Goal: Information Seeking & Learning: Find specific fact

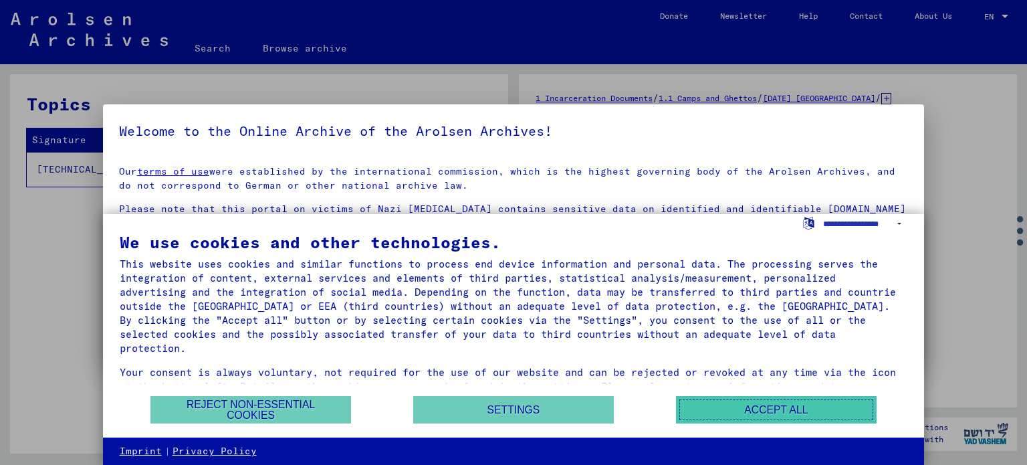
click at [777, 404] on button "Accept all" at bounding box center [776, 409] width 201 height 27
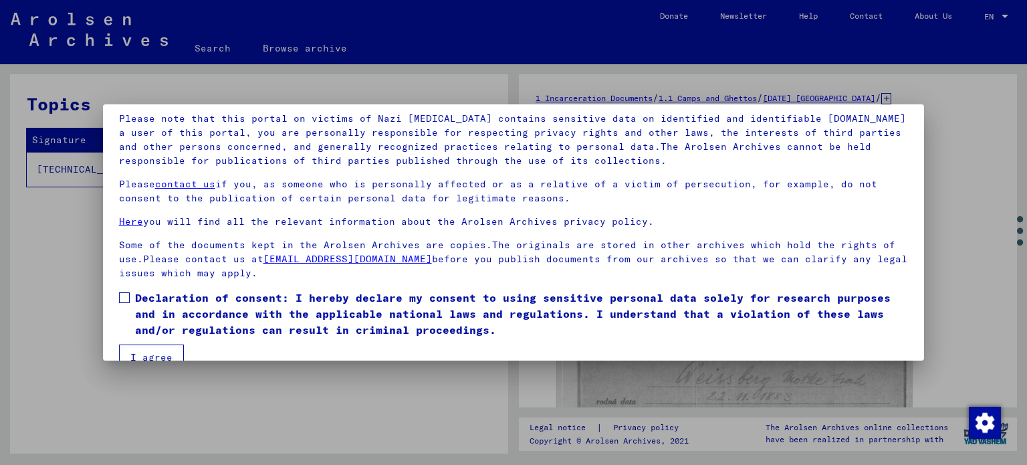
scroll to position [113, 0]
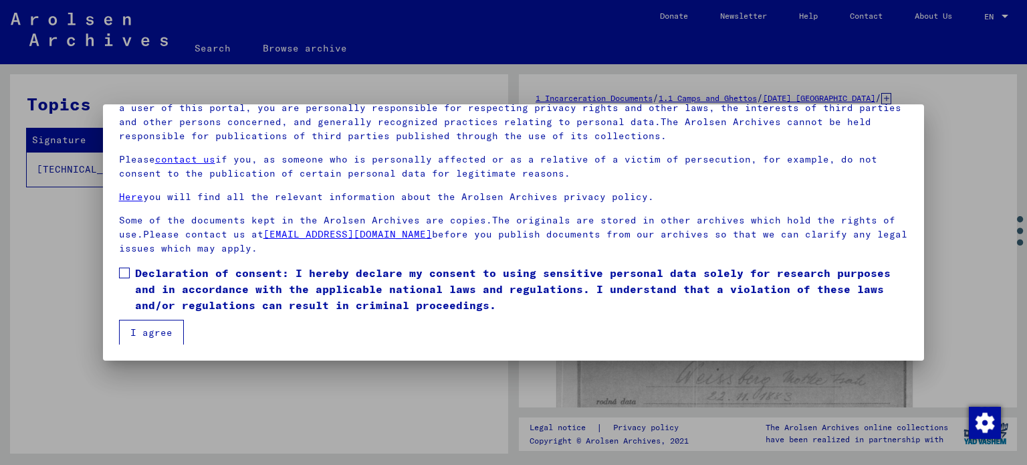
click at [123, 274] on span at bounding box center [124, 272] width 11 height 11
click at [145, 332] on button "I agree" at bounding box center [151, 332] width 65 height 25
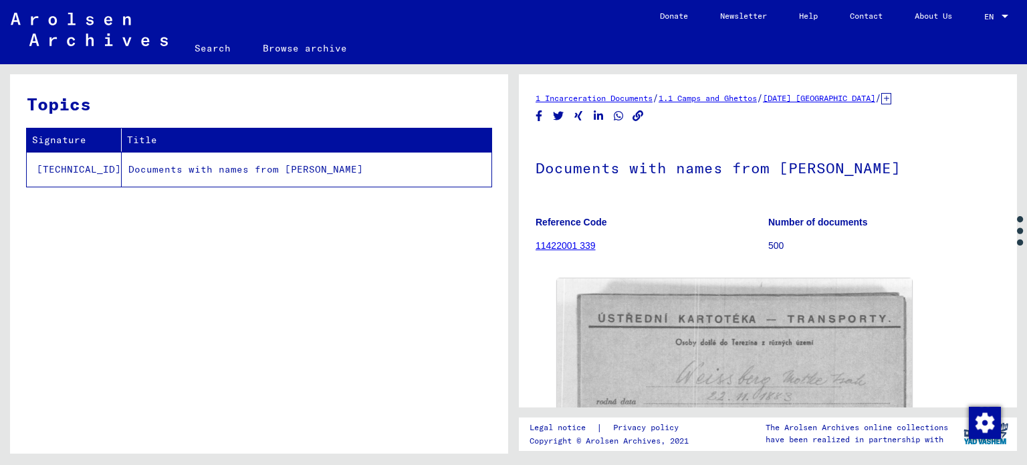
click at [264, 262] on div "Topics Signature Title [TECHNICAL_ID] Documents with names from [PERSON_NAME]" at bounding box center [259, 268] width 498 height 389
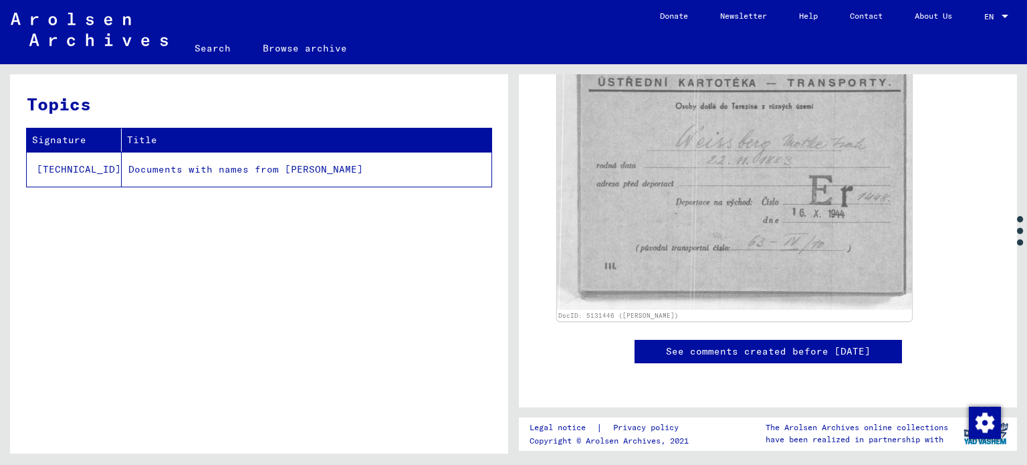
scroll to position [0, 0]
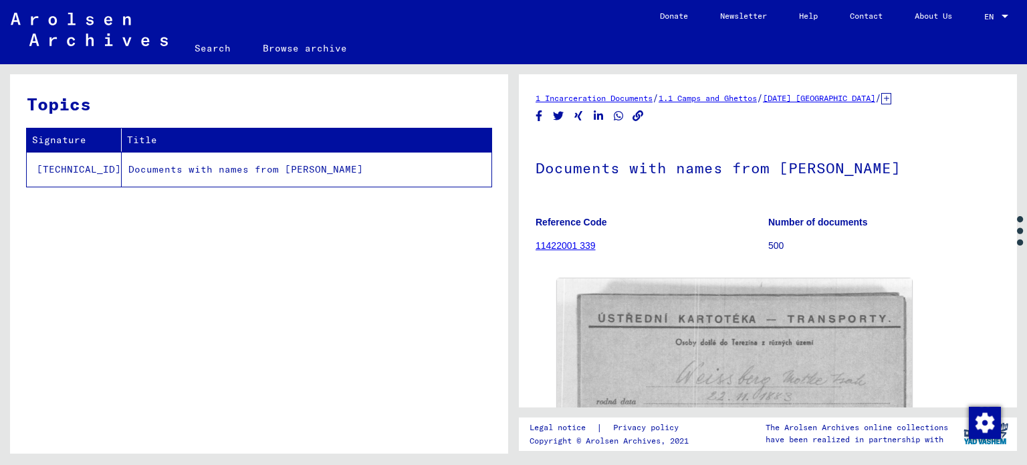
click at [209, 43] on link "Search" at bounding box center [213, 48] width 68 height 32
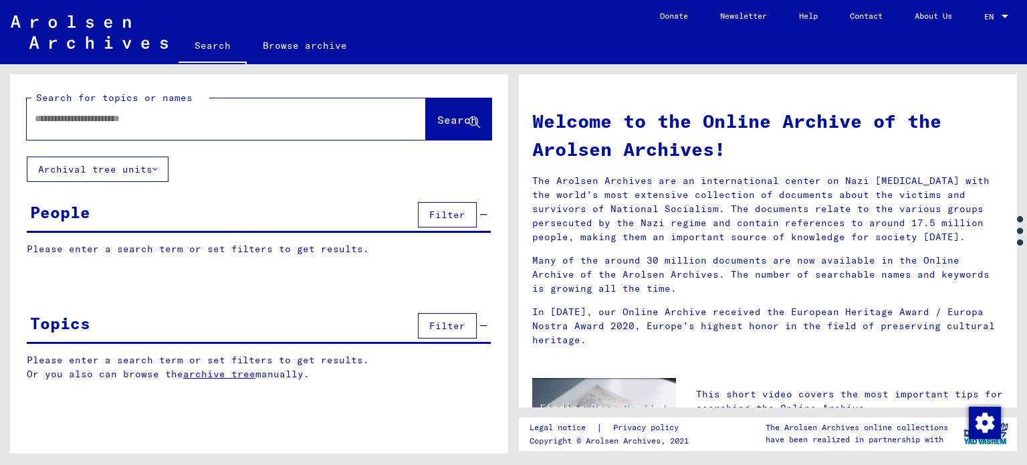
click at [200, 113] on input "text" at bounding box center [210, 119] width 351 height 14
click at [439, 124] on span "Search" at bounding box center [457, 119] width 40 height 13
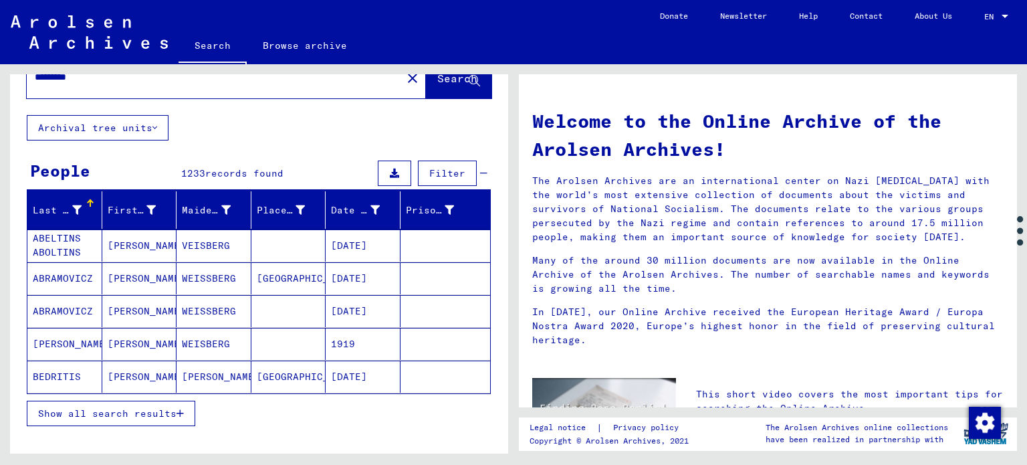
scroll to position [50, 0]
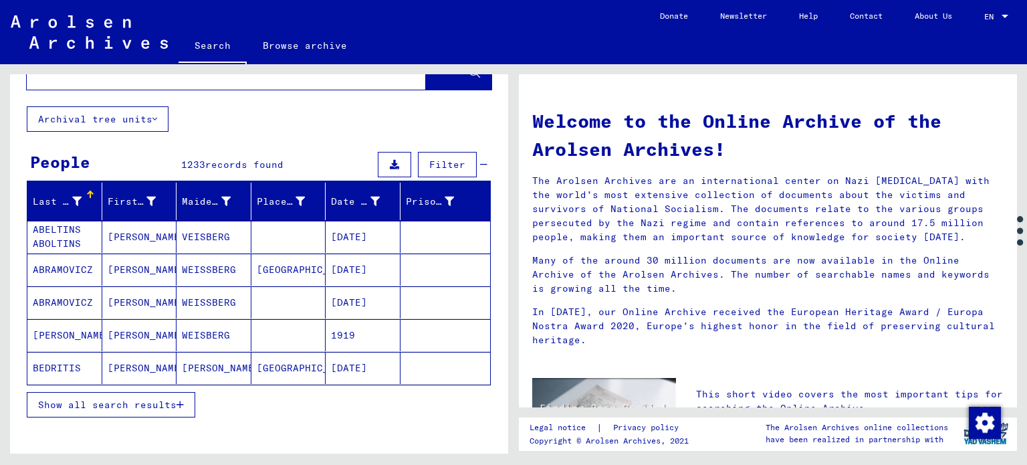
click at [429, 162] on span "Filter" at bounding box center [447, 164] width 36 height 12
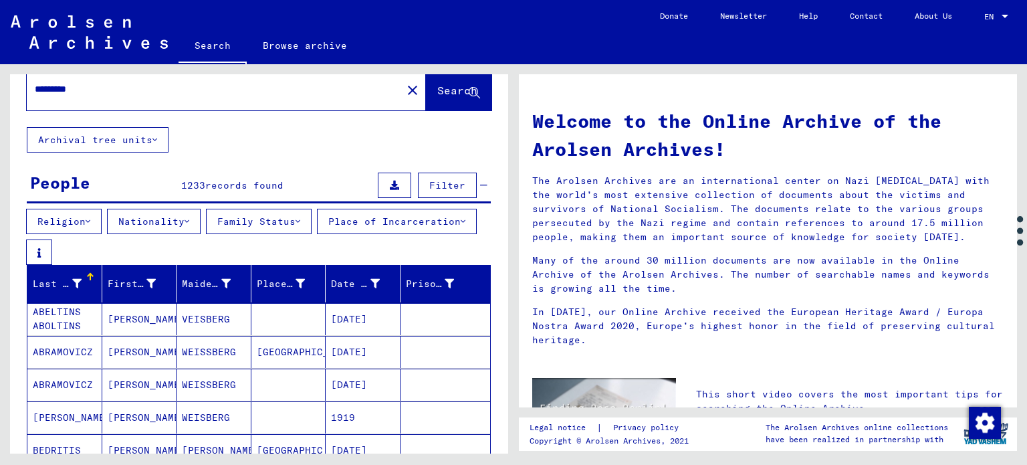
scroll to position [0, 0]
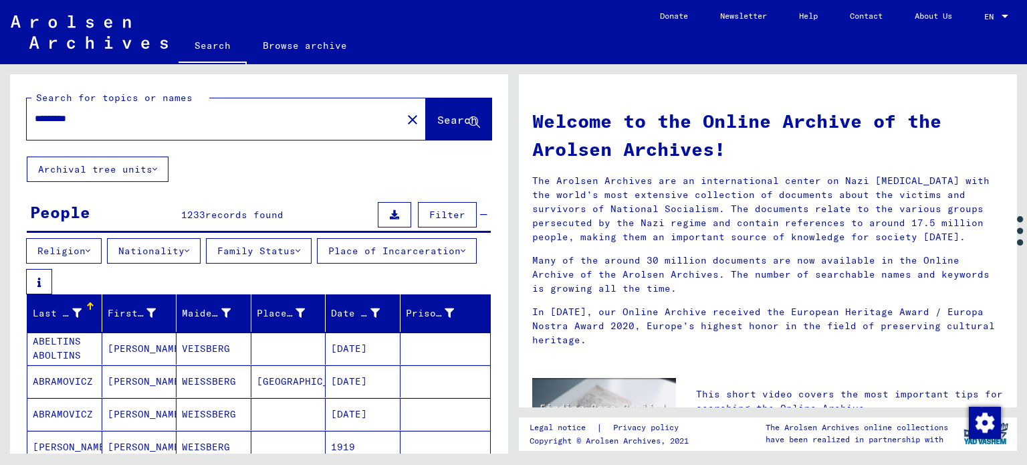
click at [112, 120] on input "*********" at bounding box center [210, 119] width 351 height 14
type input "**********"
click at [437, 115] on span "Search" at bounding box center [457, 119] width 40 height 13
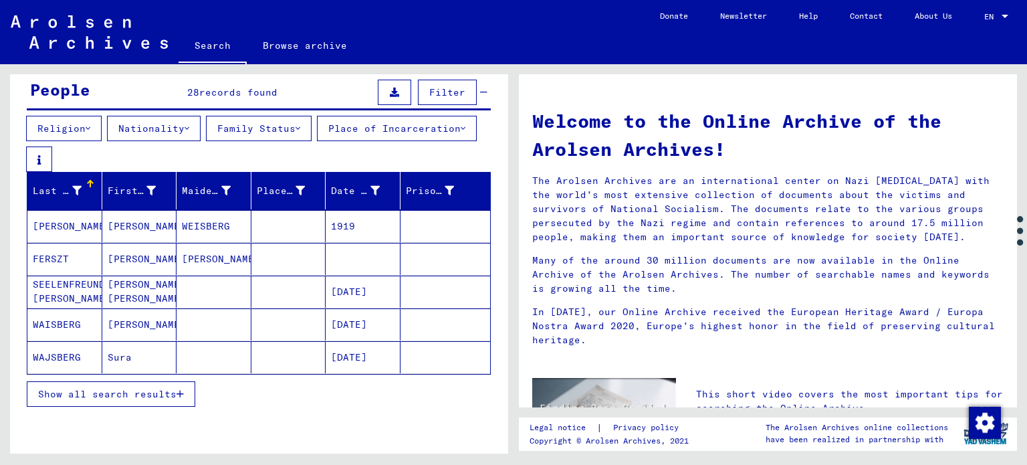
scroll to position [123, 0]
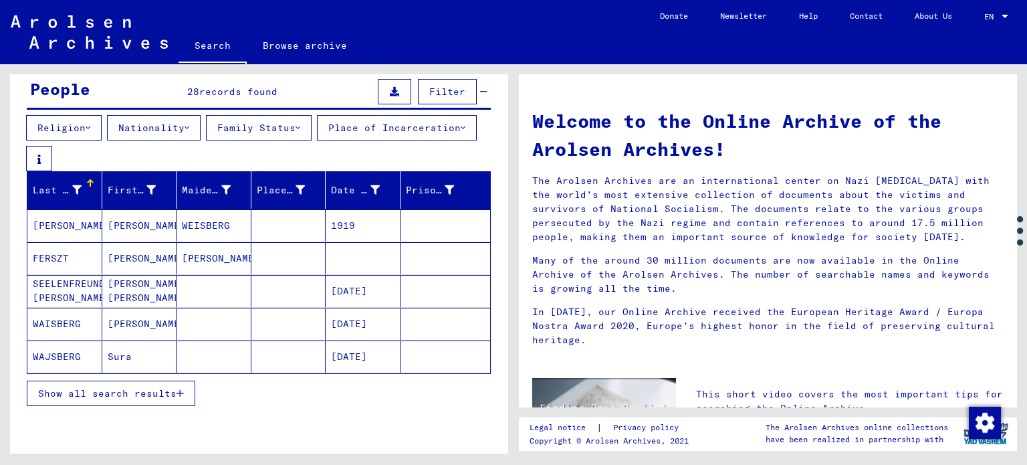
click at [143, 295] on mat-cell "[PERSON_NAME] [PERSON_NAME]" at bounding box center [139, 291] width 75 height 32
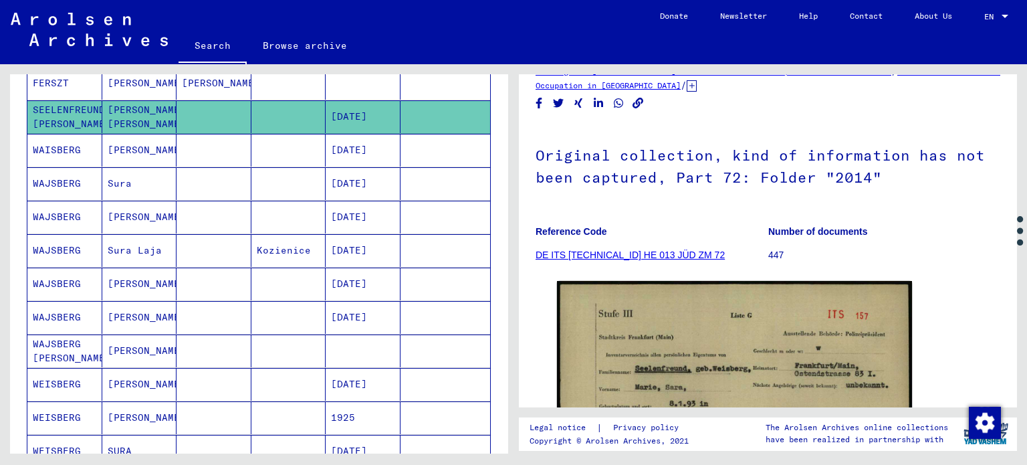
scroll to position [368, 0]
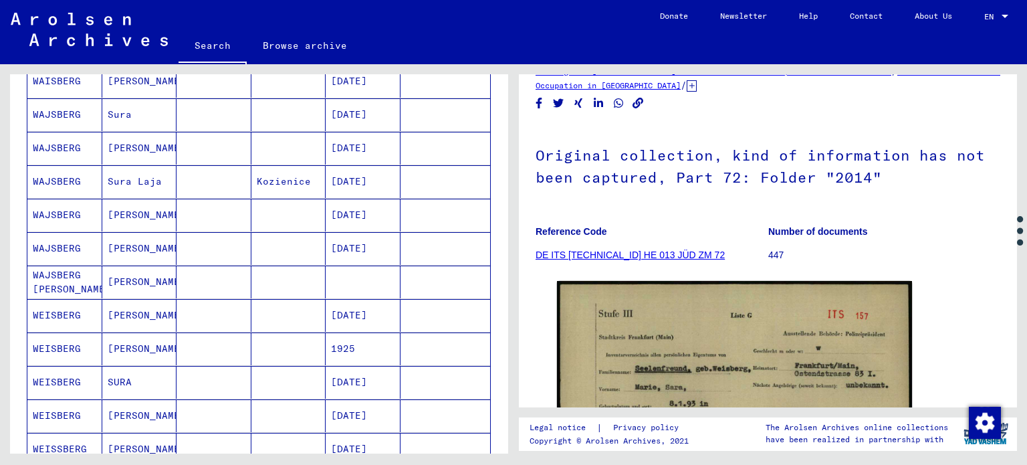
click at [123, 320] on mat-cell "[PERSON_NAME]" at bounding box center [139, 315] width 75 height 33
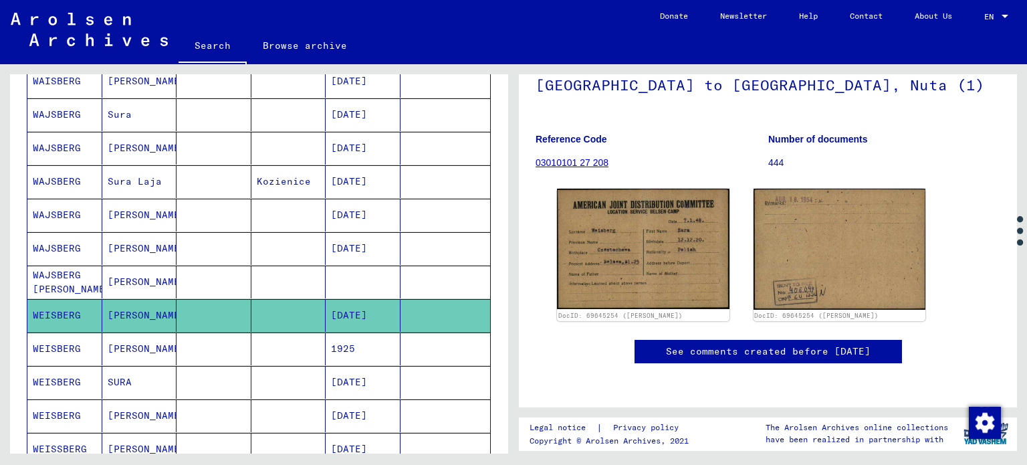
scroll to position [397, 0]
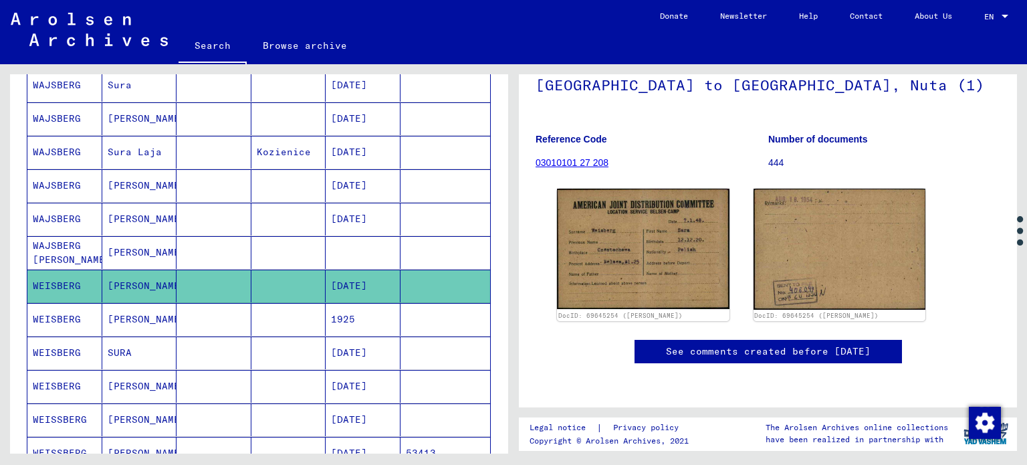
click at [120, 355] on mat-cell "SURA" at bounding box center [139, 352] width 75 height 33
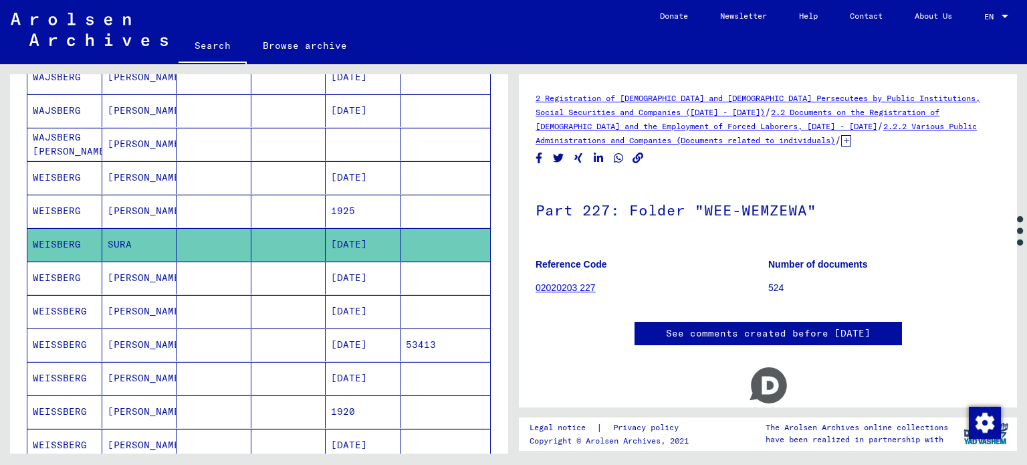
scroll to position [507, 0]
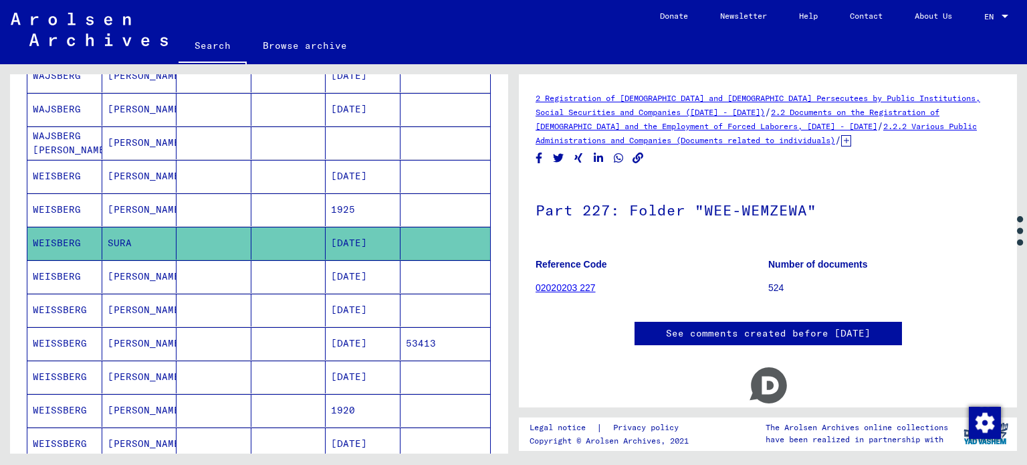
click at [121, 274] on mat-cell "[PERSON_NAME]" at bounding box center [139, 276] width 75 height 33
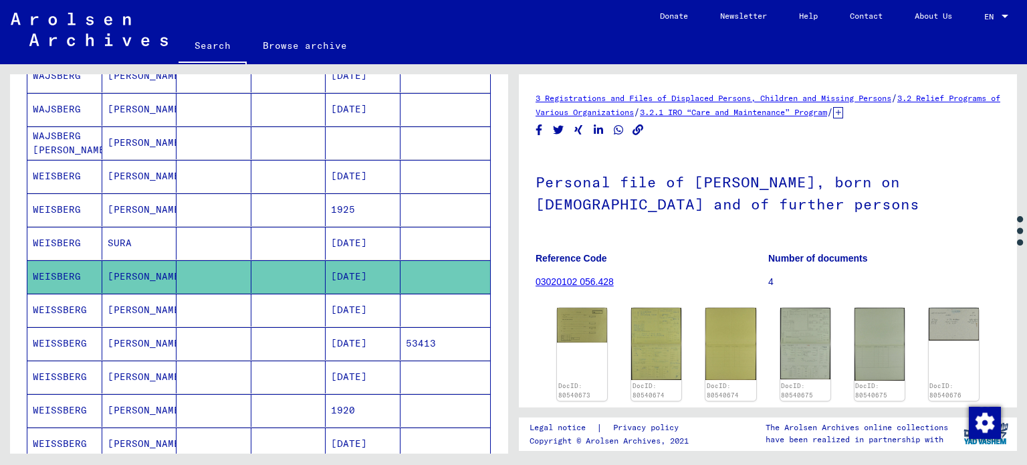
click at [121, 314] on mat-cell "[PERSON_NAME]" at bounding box center [139, 310] width 75 height 33
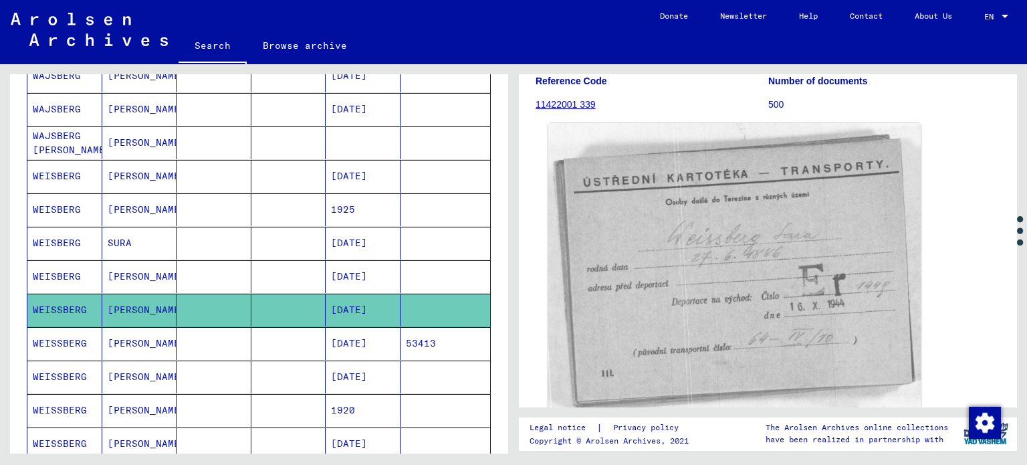
scroll to position [137, 0]
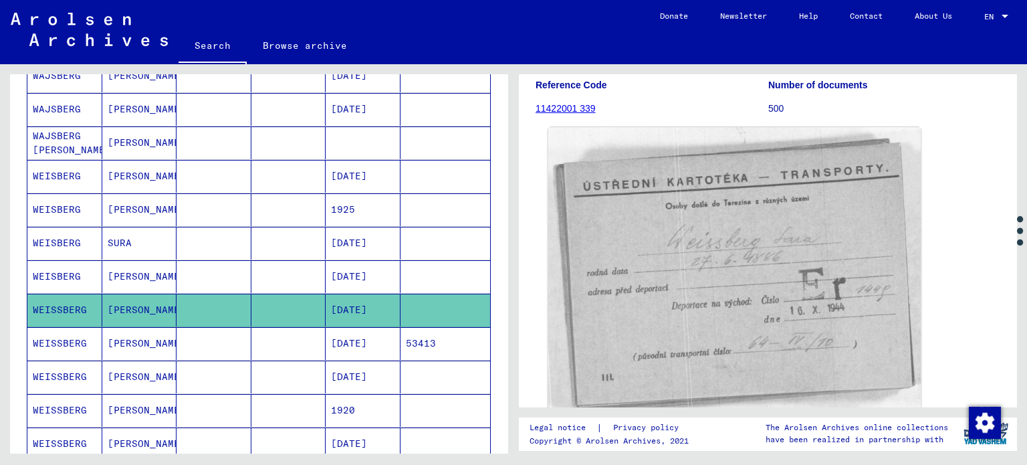
click at [698, 271] on img at bounding box center [734, 275] width 373 height 296
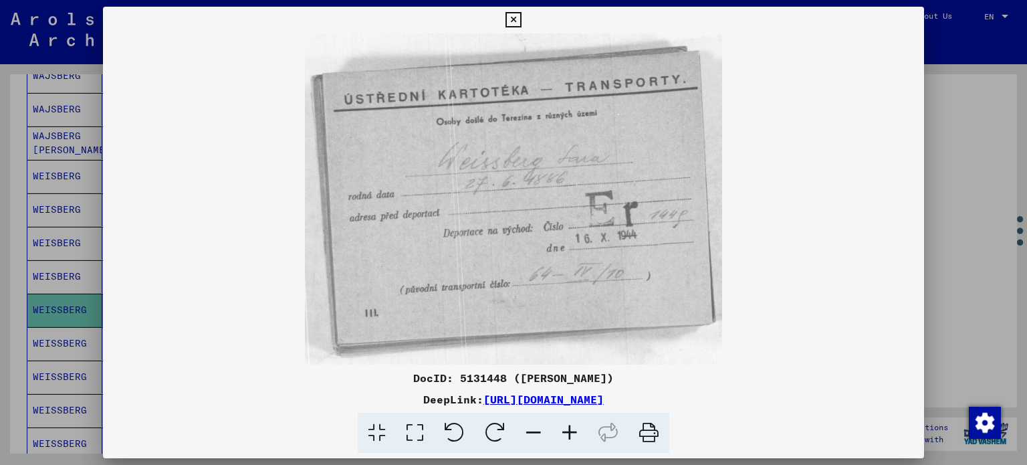
click at [514, 21] on icon at bounding box center [513, 20] width 15 height 16
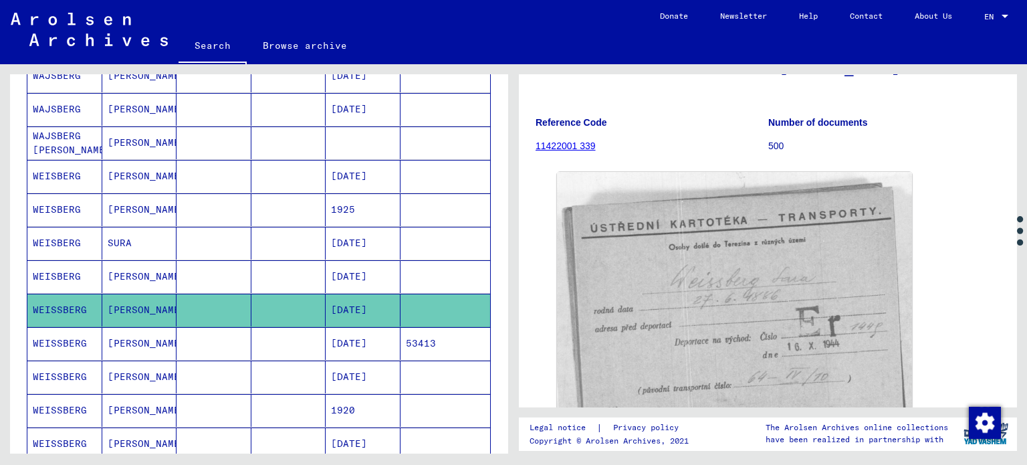
scroll to position [0, 0]
